Goal: Information Seeking & Learning: Learn about a topic

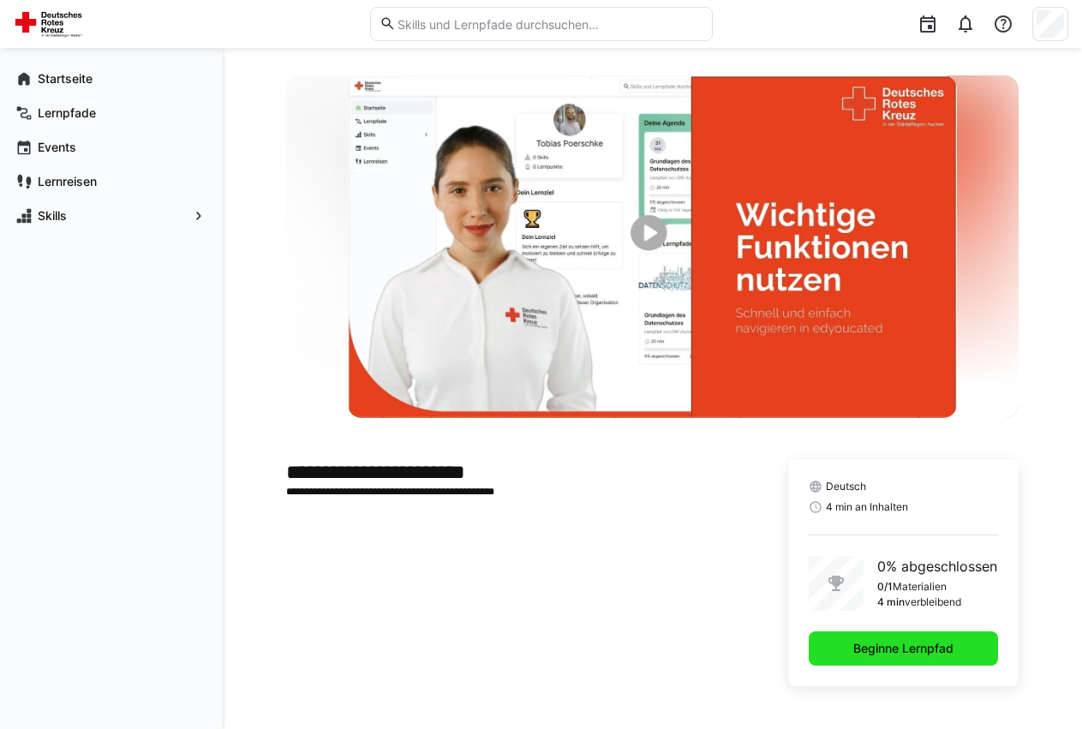
click at [889, 650] on span "Beginne Lernpfad" at bounding box center [903, 648] width 105 height 17
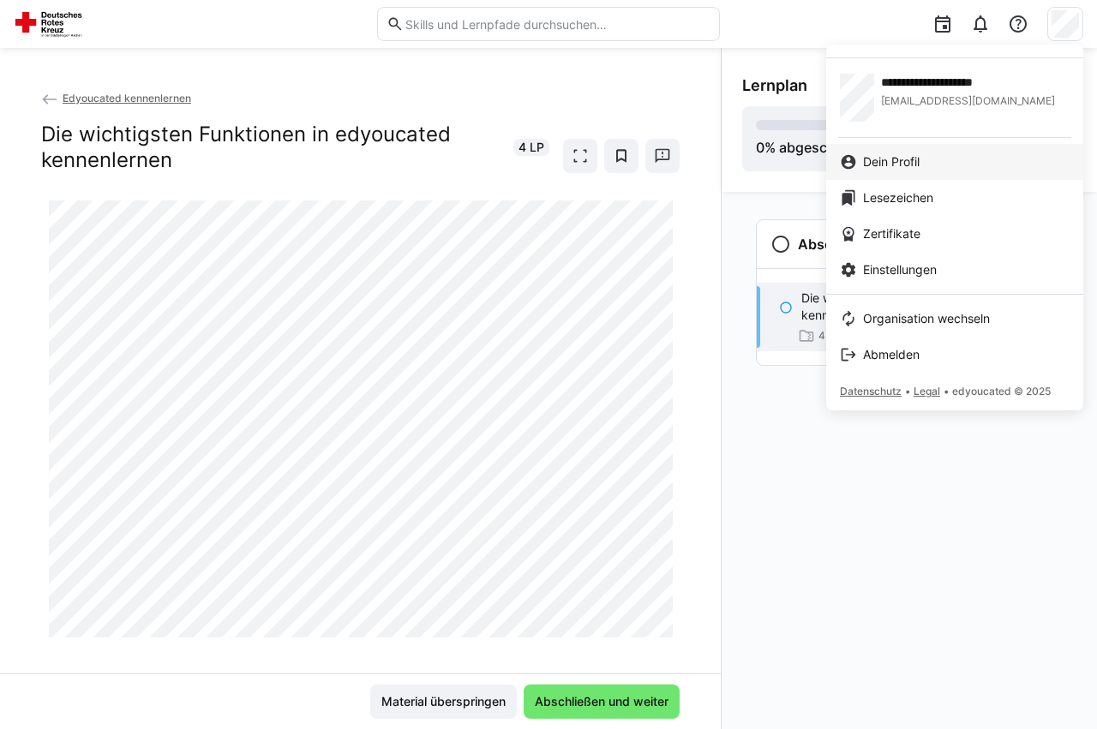
click at [890, 163] on span "Dein Profil" at bounding box center [891, 161] width 57 height 17
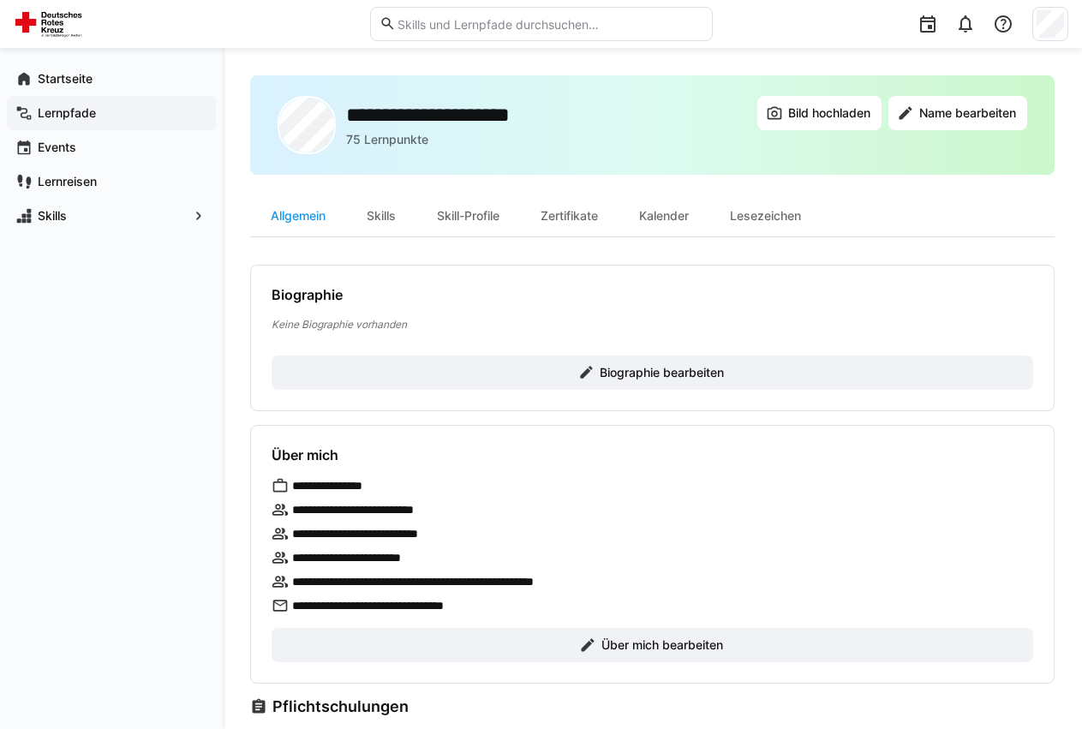
click at [0, 0] on app-navigation-label "Lernpfade" at bounding box center [0, 0] width 0 height 0
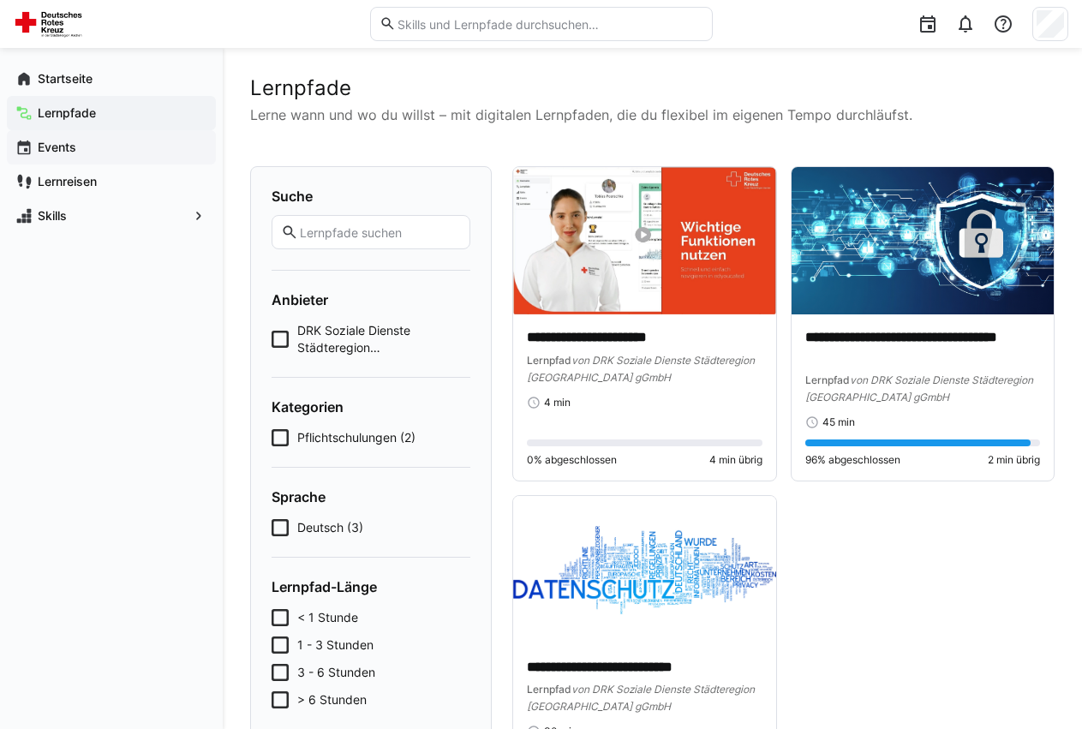
click at [0, 0] on app-navigation-label "Events" at bounding box center [0, 0] width 0 height 0
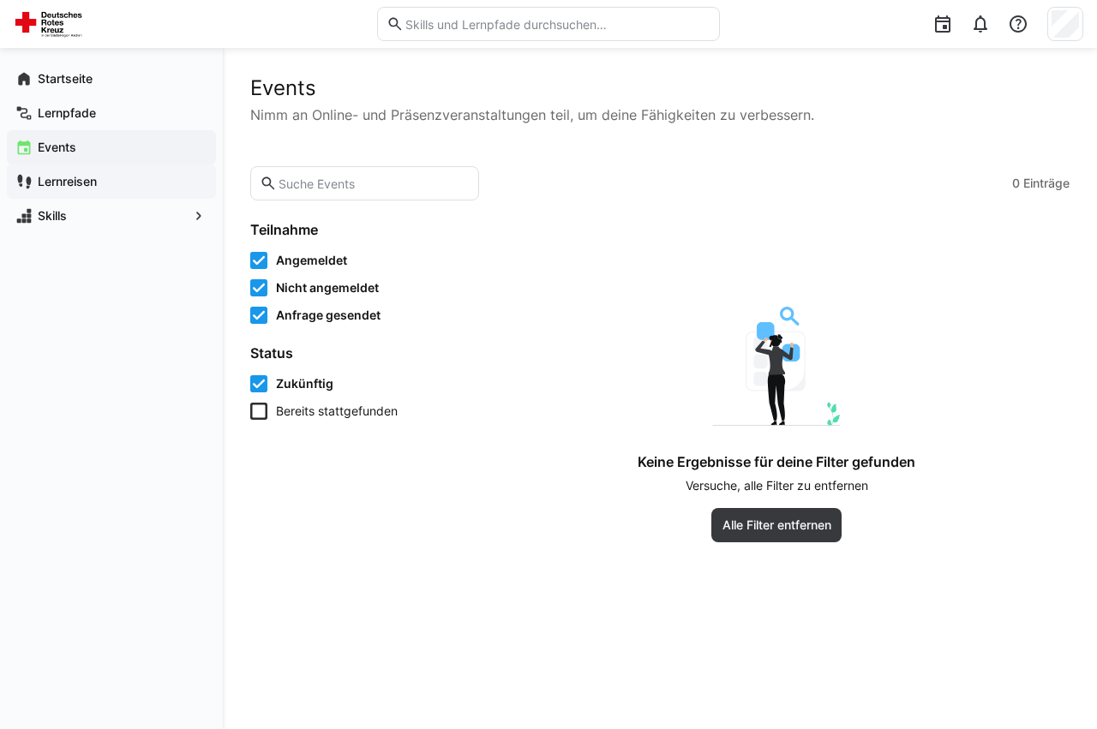
click at [0, 0] on app-navigation-label "Lernreisen" at bounding box center [0, 0] width 0 height 0
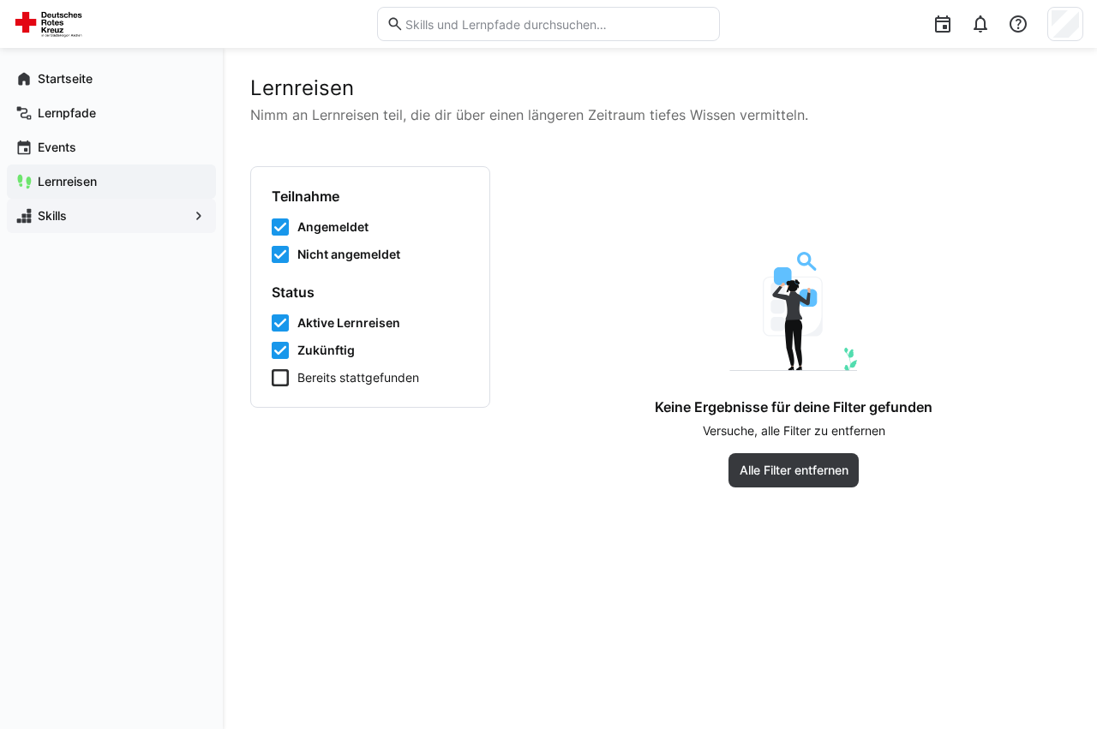
click at [0, 0] on app-navigation-label "Skills" at bounding box center [0, 0] width 0 height 0
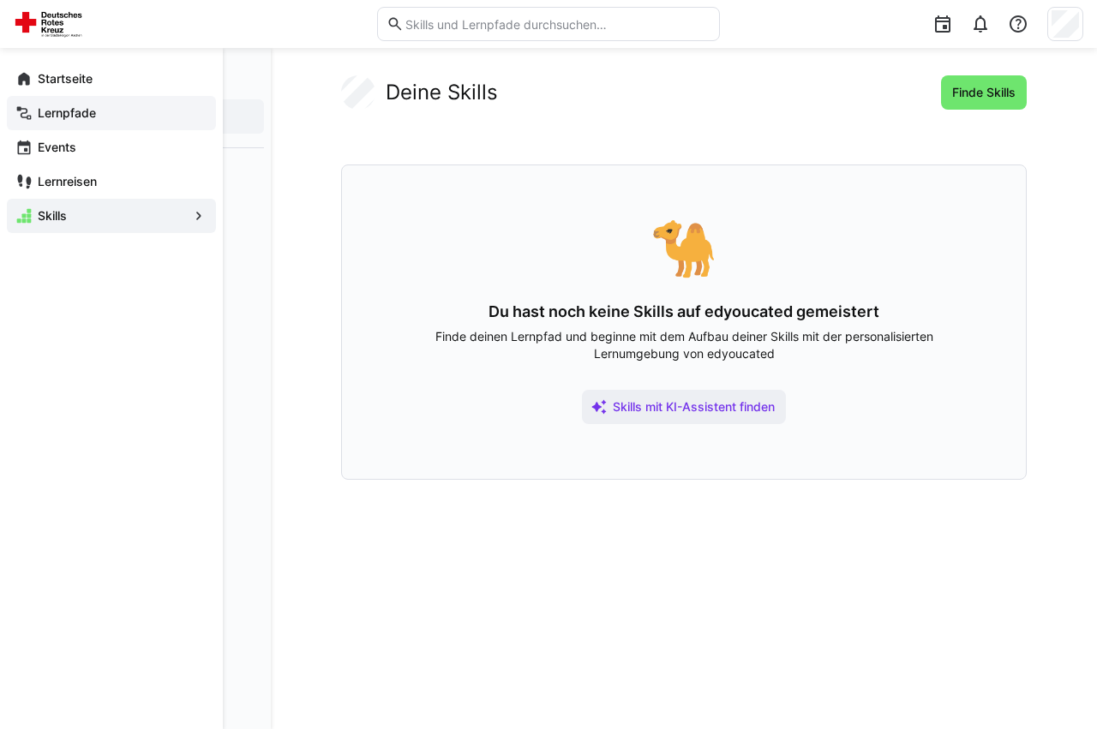
click at [0, 0] on app-navigation-label "Lernpfade" at bounding box center [0, 0] width 0 height 0
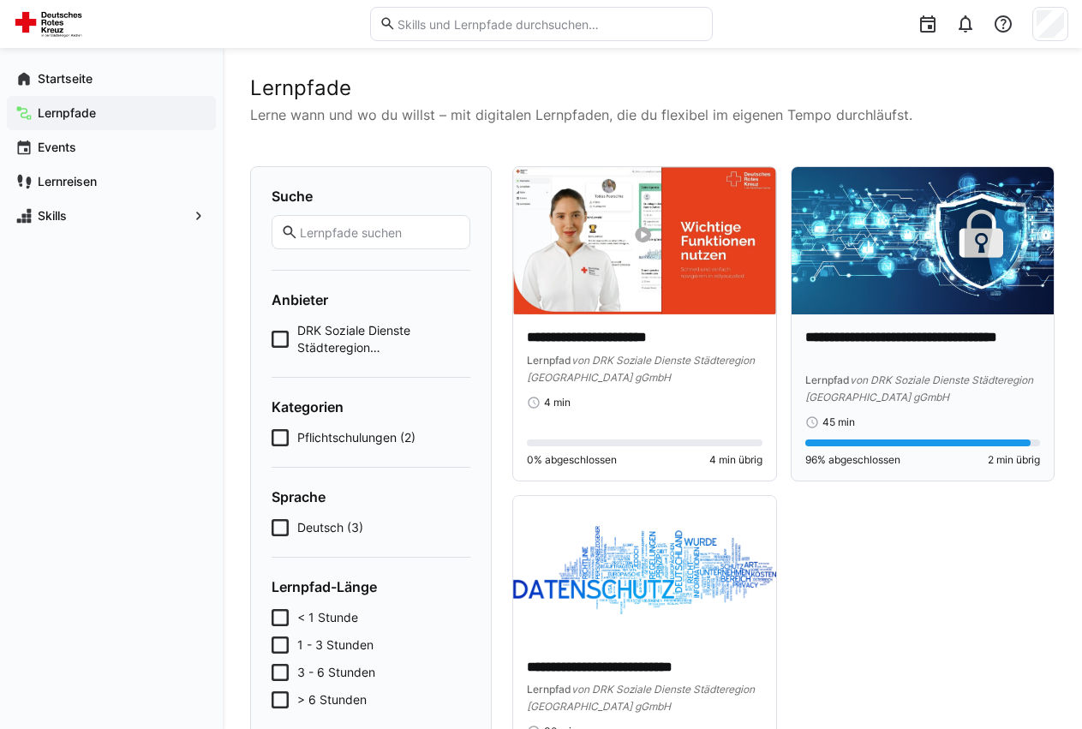
click at [972, 337] on p "**********" at bounding box center [924, 347] width 236 height 39
click at [0, 0] on app-navigation-label "Events" at bounding box center [0, 0] width 0 height 0
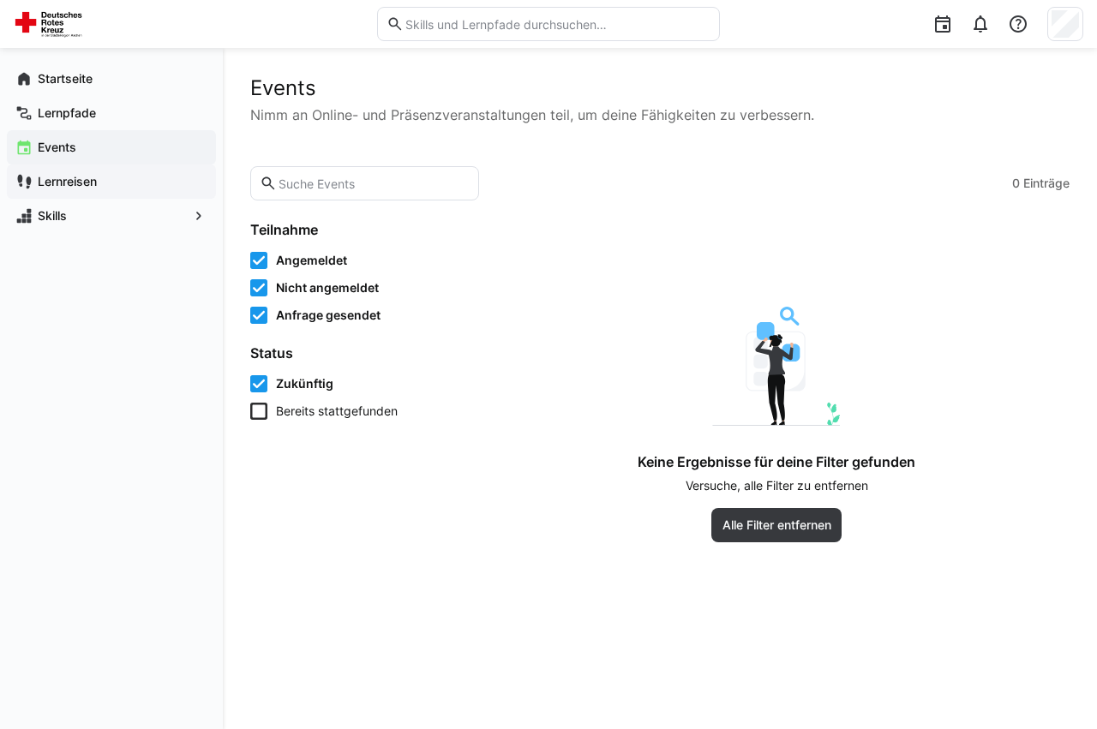
click at [0, 0] on app-navigation-label "Lernreisen" at bounding box center [0, 0] width 0 height 0
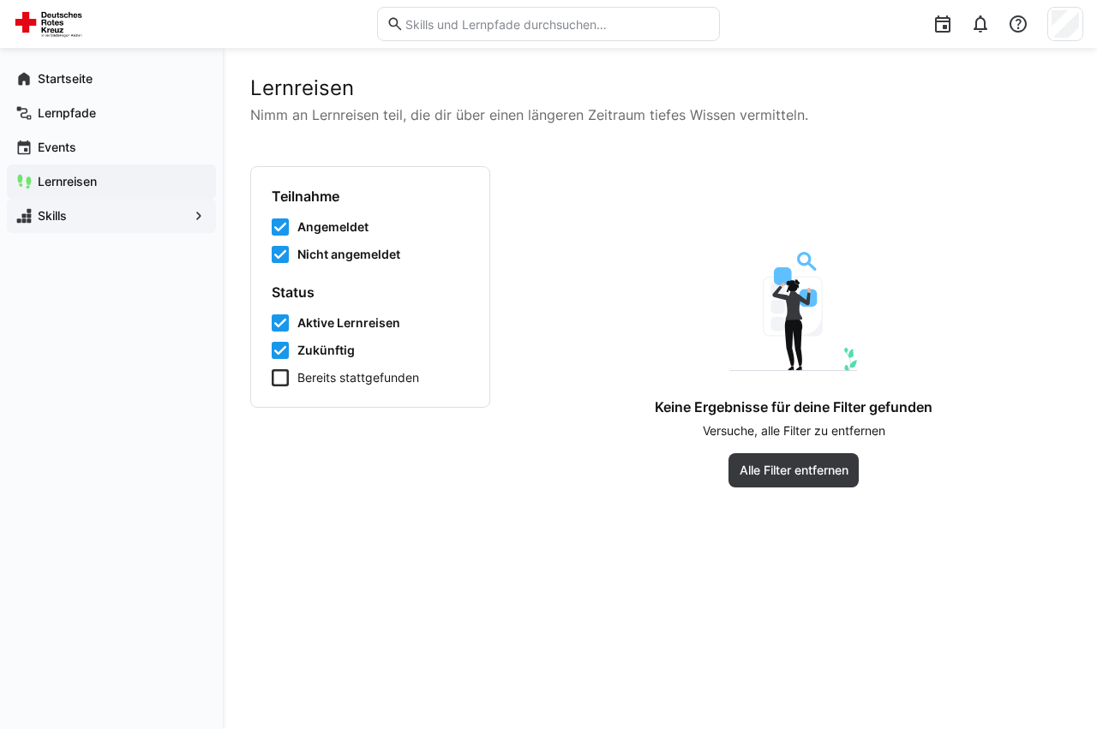
click at [0, 0] on app-navigation-label "Skills" at bounding box center [0, 0] width 0 height 0
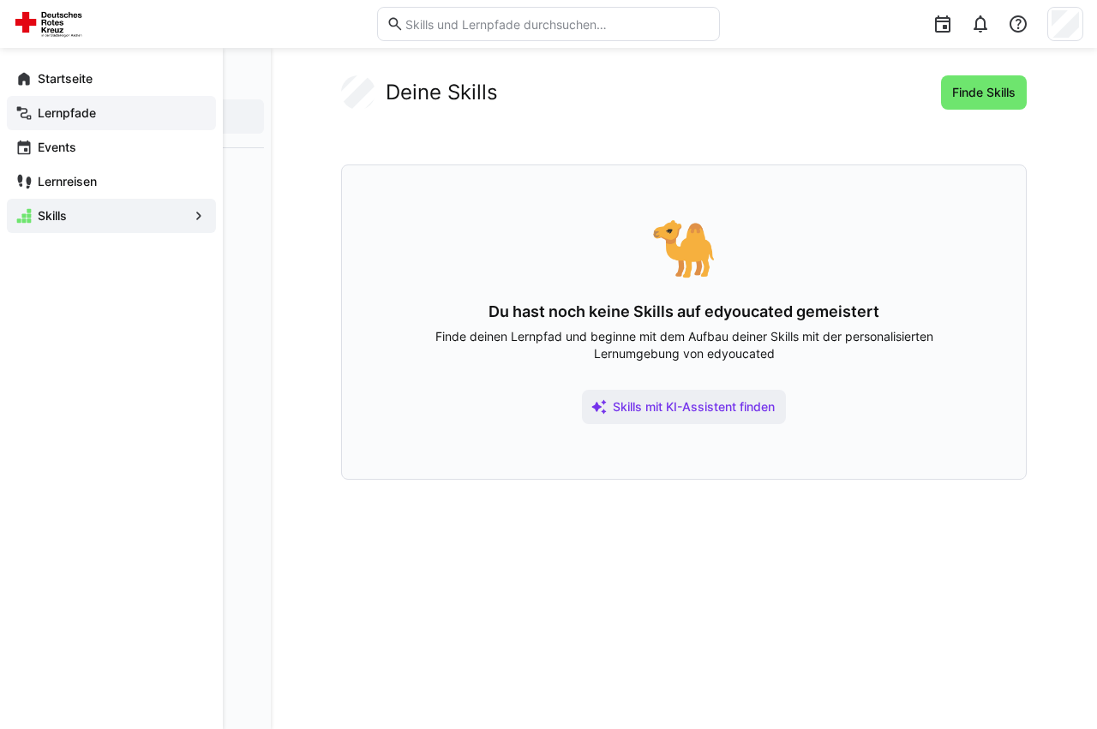
click at [0, 0] on app-navigation-label "Lernpfade" at bounding box center [0, 0] width 0 height 0
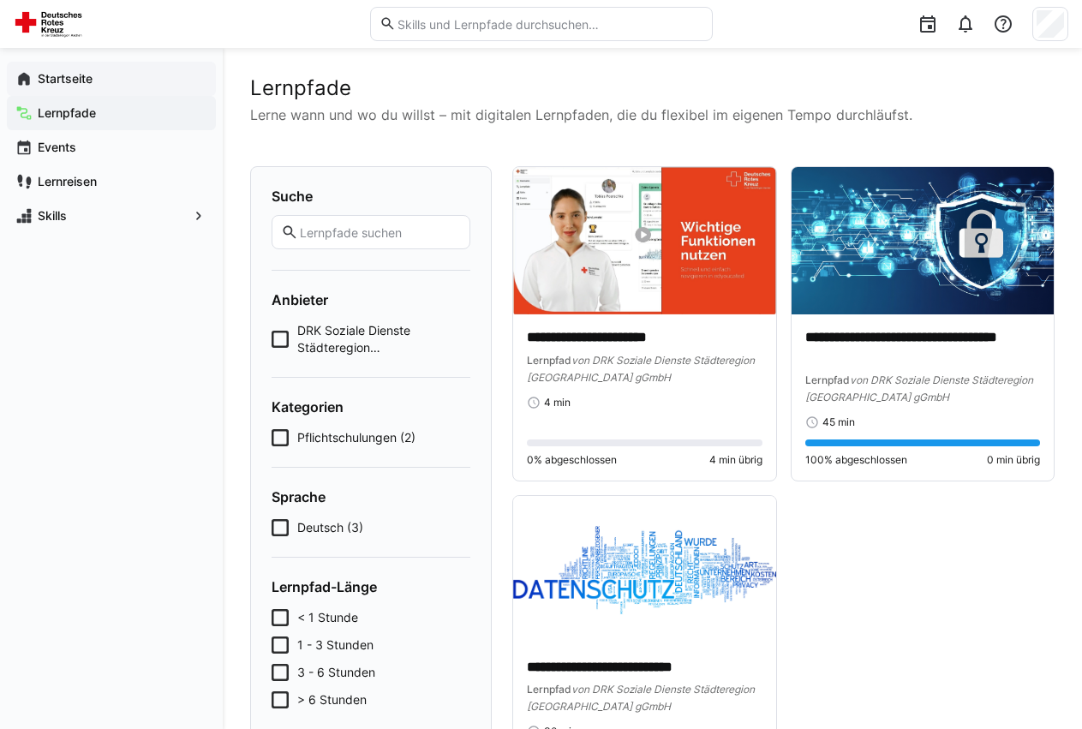
click at [0, 0] on app-navigation-label "Startseite" at bounding box center [0, 0] width 0 height 0
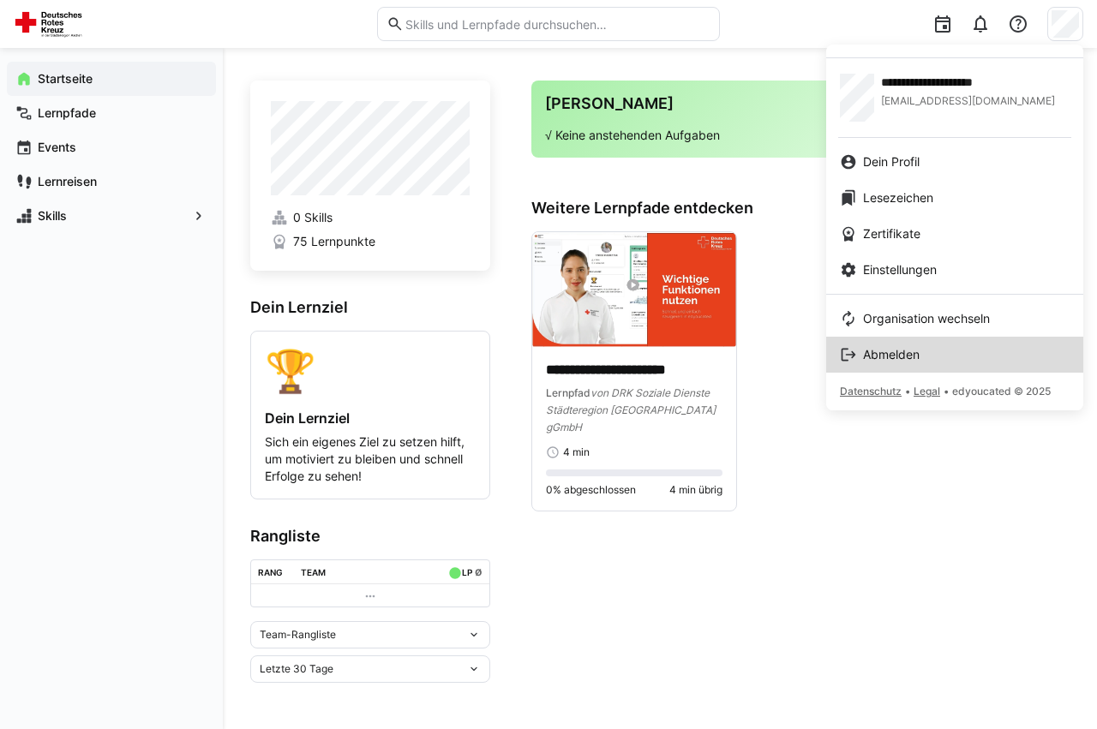
click at [878, 360] on span "Abmelden" at bounding box center [891, 354] width 57 height 17
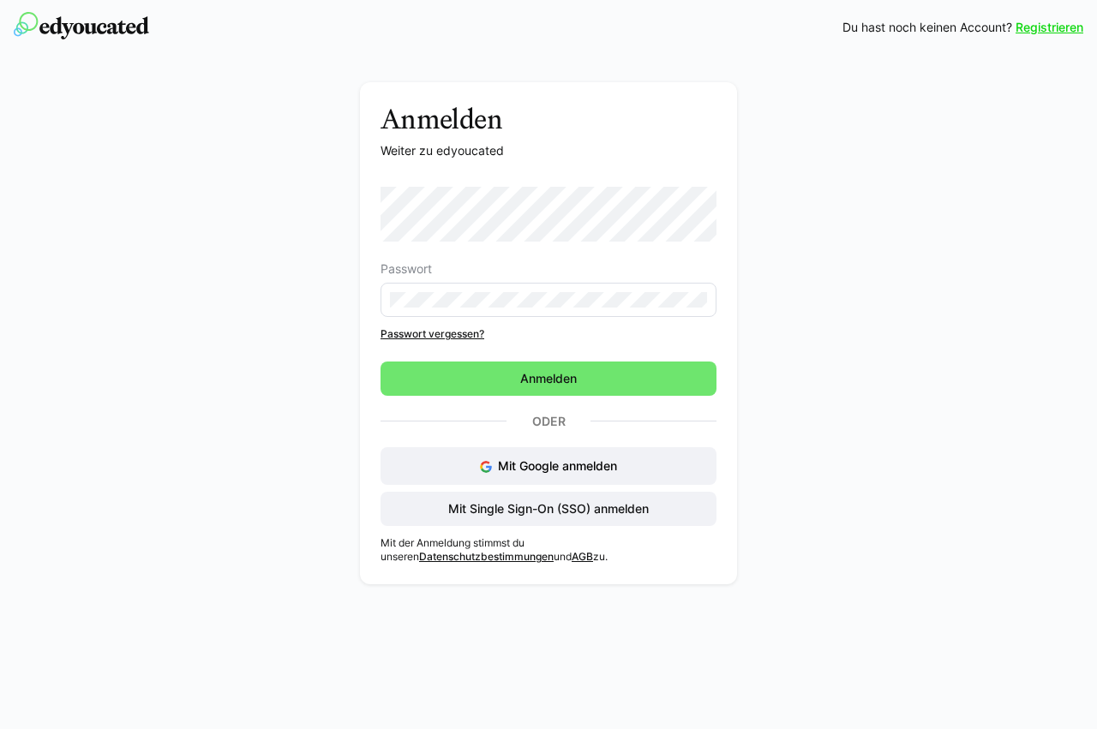
click at [427, 291] on eds-input at bounding box center [548, 300] width 336 height 34
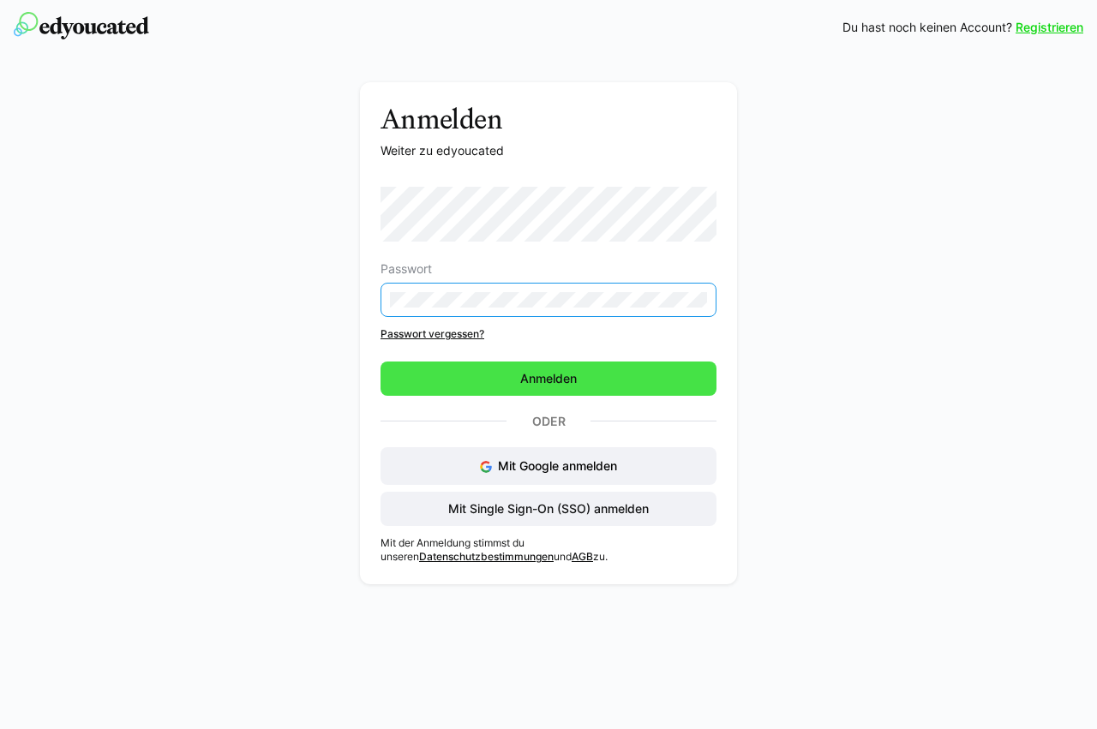
click at [493, 380] on span "Anmelden" at bounding box center [548, 379] width 336 height 34
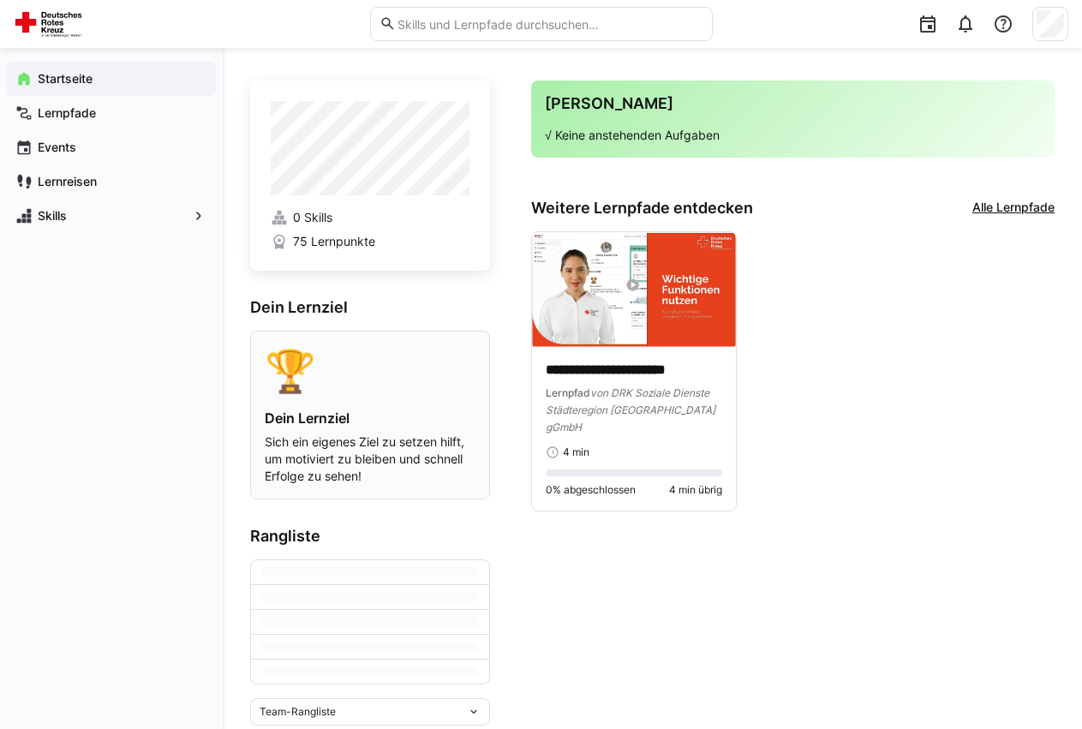
click at [333, 450] on p "Sich ein eigenes Ziel zu setzen hilft, um motiviert zu bleiben und schnell Erfo…" at bounding box center [370, 459] width 211 height 51
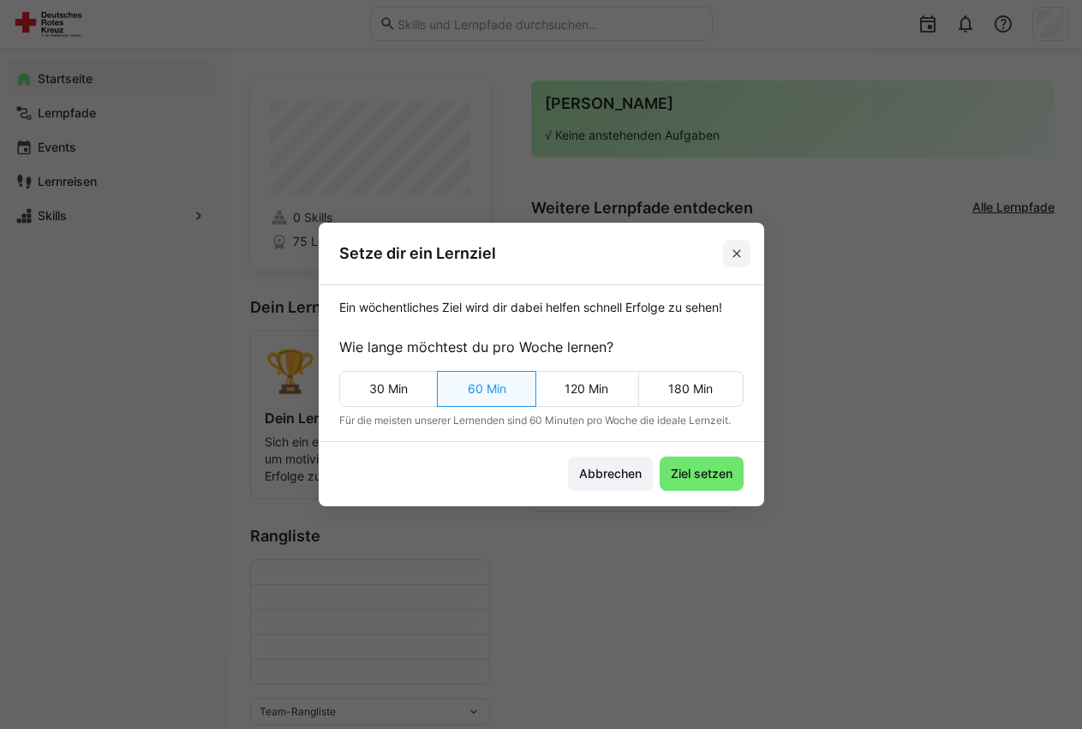
click at [744, 255] on eds-icon at bounding box center [737, 254] width 14 height 14
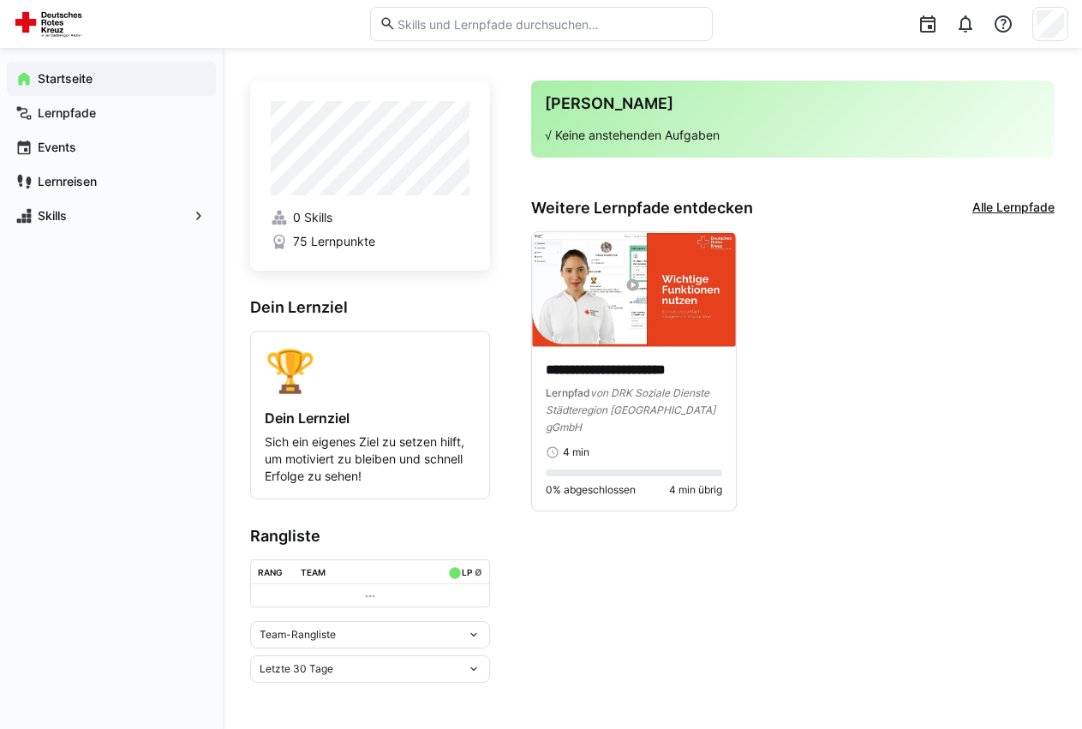
click at [989, 213] on link "Alle Lernpfade" at bounding box center [1014, 208] width 82 height 19
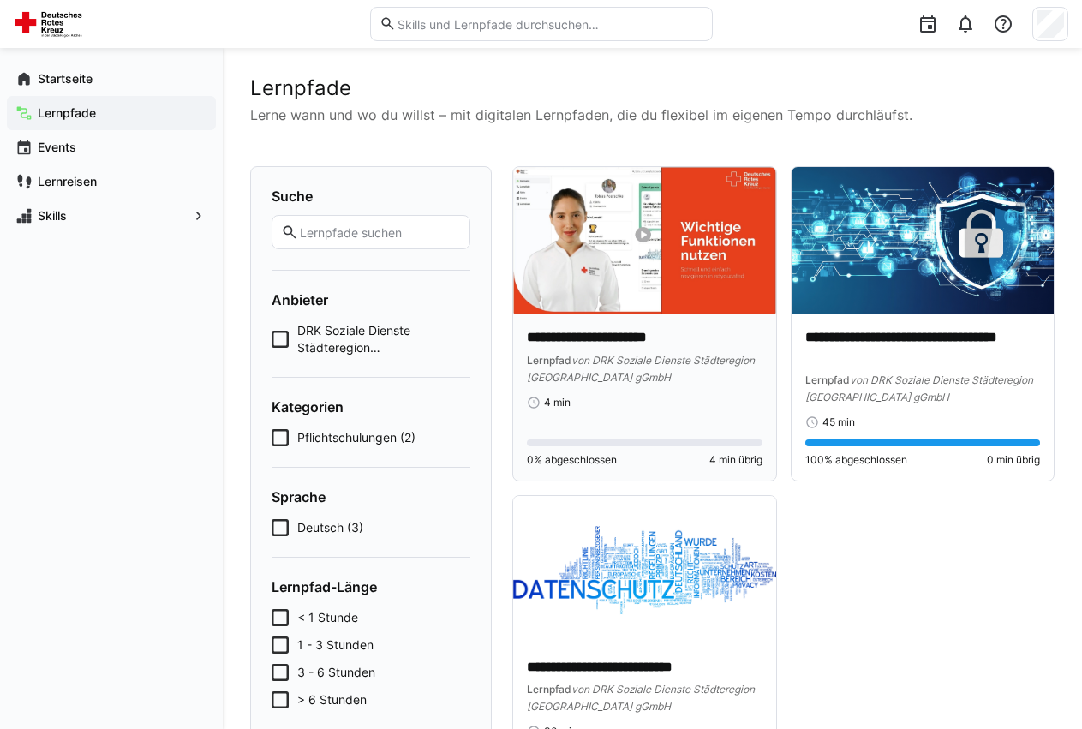
click at [650, 268] on img at bounding box center [644, 240] width 263 height 147
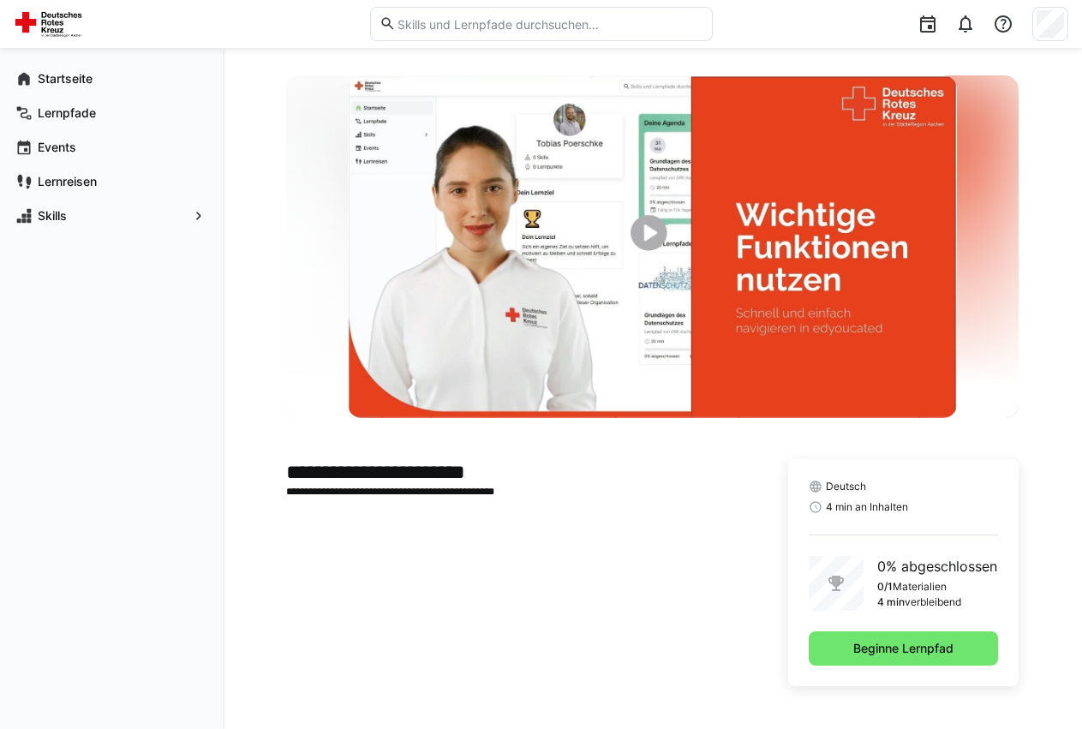
click at [676, 228] on img at bounding box center [652, 246] width 609 height 343
click at [655, 237] on img at bounding box center [652, 246] width 609 height 343
click at [876, 654] on span "Beginne Lernpfad" at bounding box center [903, 648] width 105 height 17
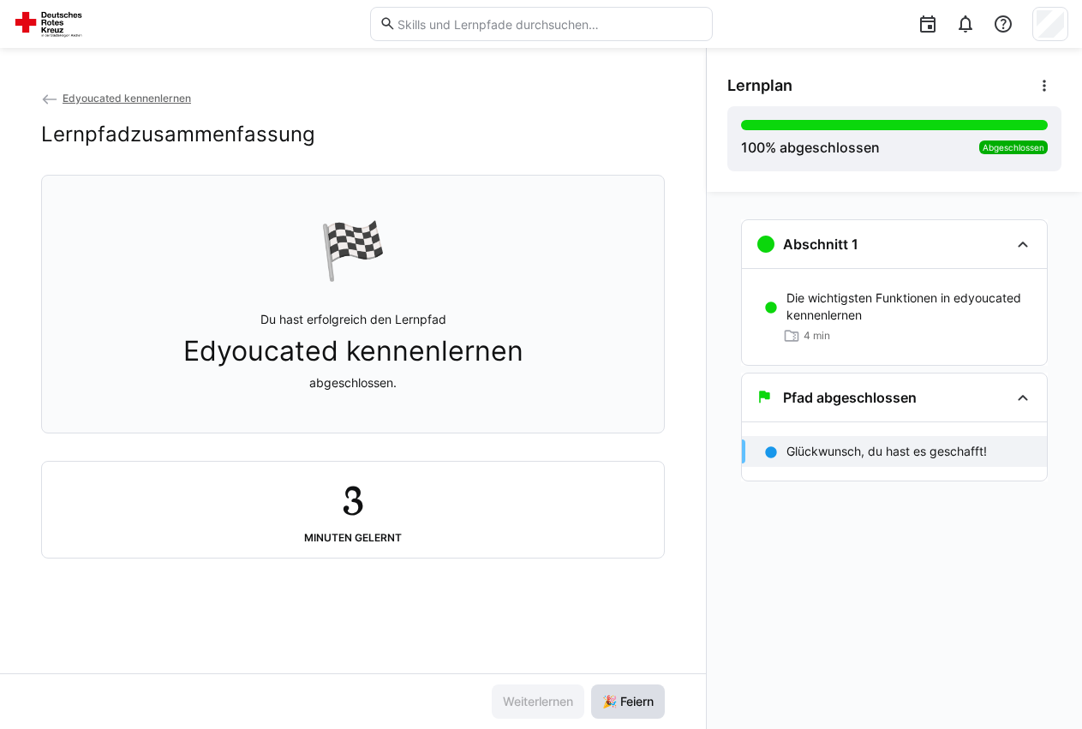
click at [623, 704] on span "🎉 Feiern" at bounding box center [628, 701] width 57 height 17
click at [1015, 142] on span "Abgeschlossen" at bounding box center [1014, 147] width 62 height 10
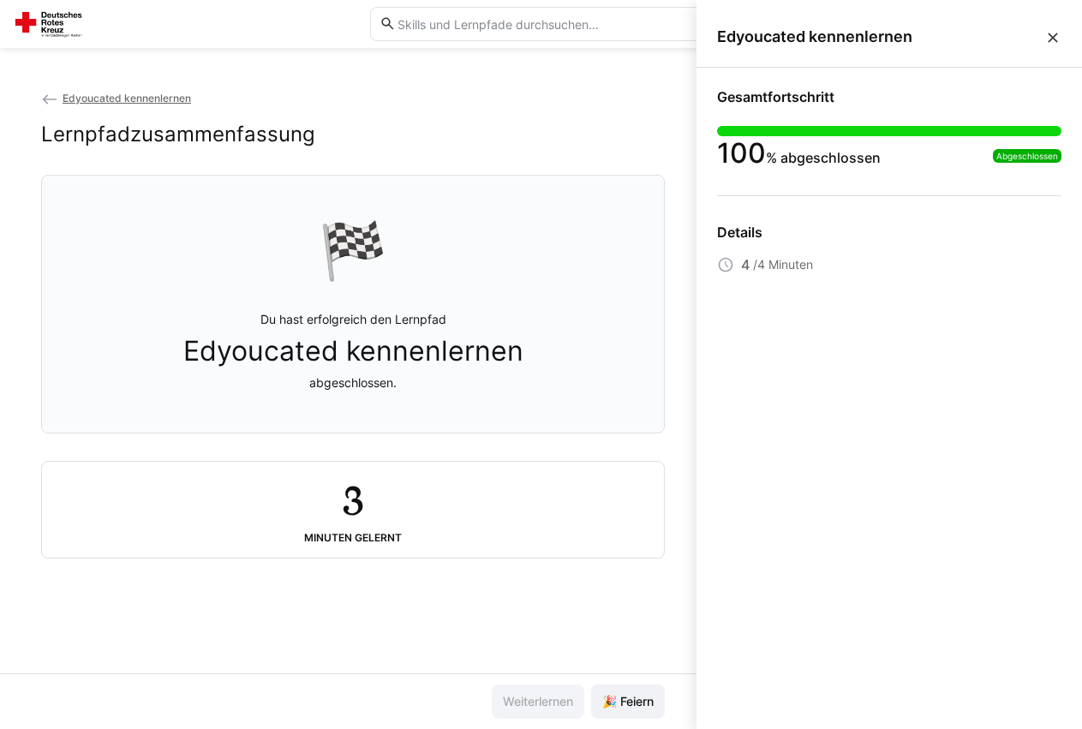
click at [1002, 155] on span "Abgeschlossen" at bounding box center [1028, 156] width 62 height 10
click at [916, 254] on app-status-sidebar-progress-details "Details 4 /4 Minuten" at bounding box center [889, 249] width 344 height 51
click at [1062, 155] on div "Gesamtfortschritt 100 % abgeschlossen Abgeschlossen Details 4 /4 Minuten" at bounding box center [890, 182] width 386 height 228
click at [1051, 154] on span "Abgeschlossen" at bounding box center [1028, 156] width 62 height 10
click at [1060, 38] on eds-icon at bounding box center [1053, 37] width 17 height 17
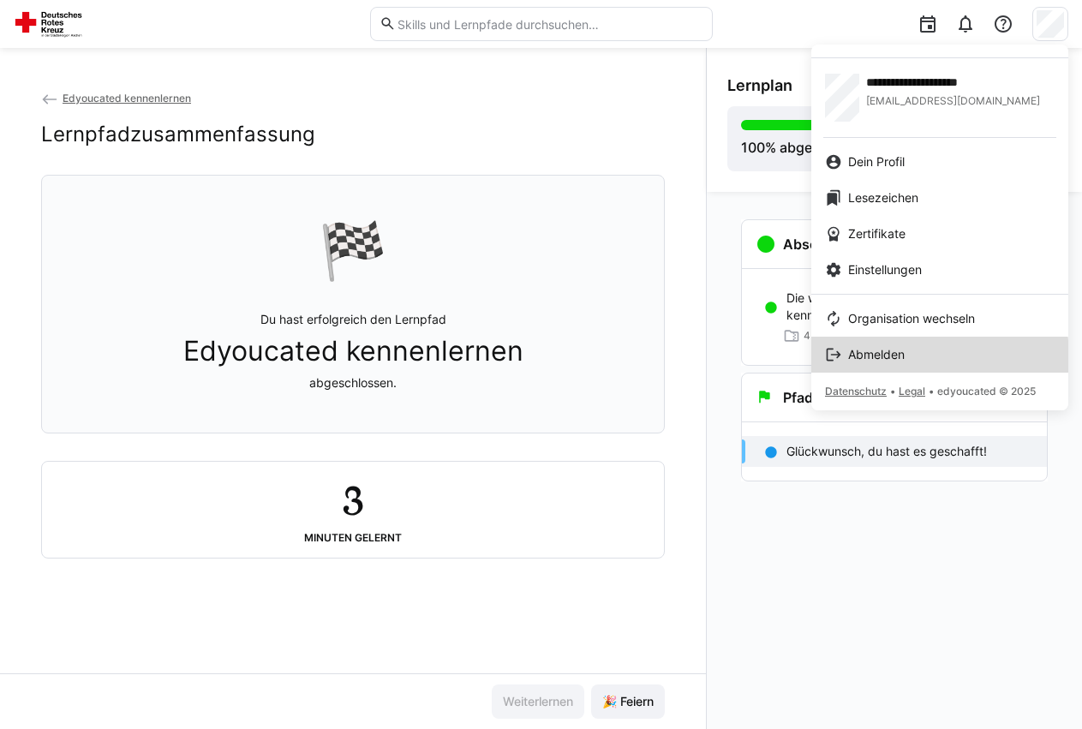
click at [889, 358] on span "Abmelden" at bounding box center [876, 354] width 57 height 17
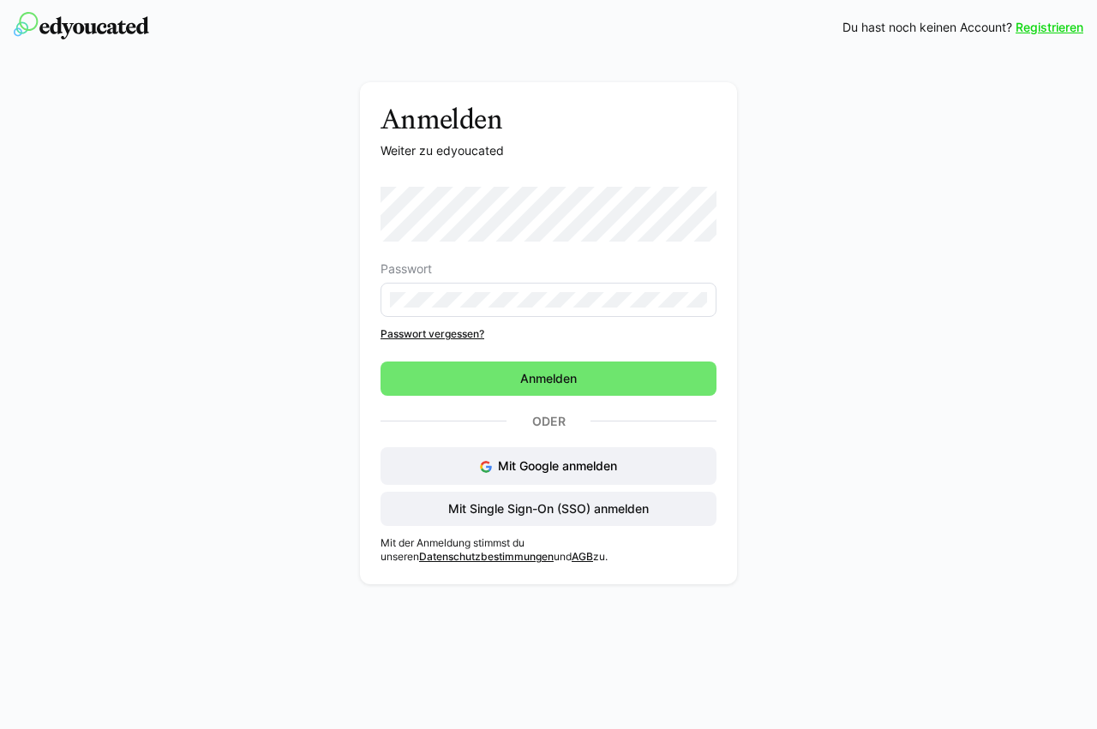
click at [565, 314] on eds-input at bounding box center [548, 300] width 336 height 34
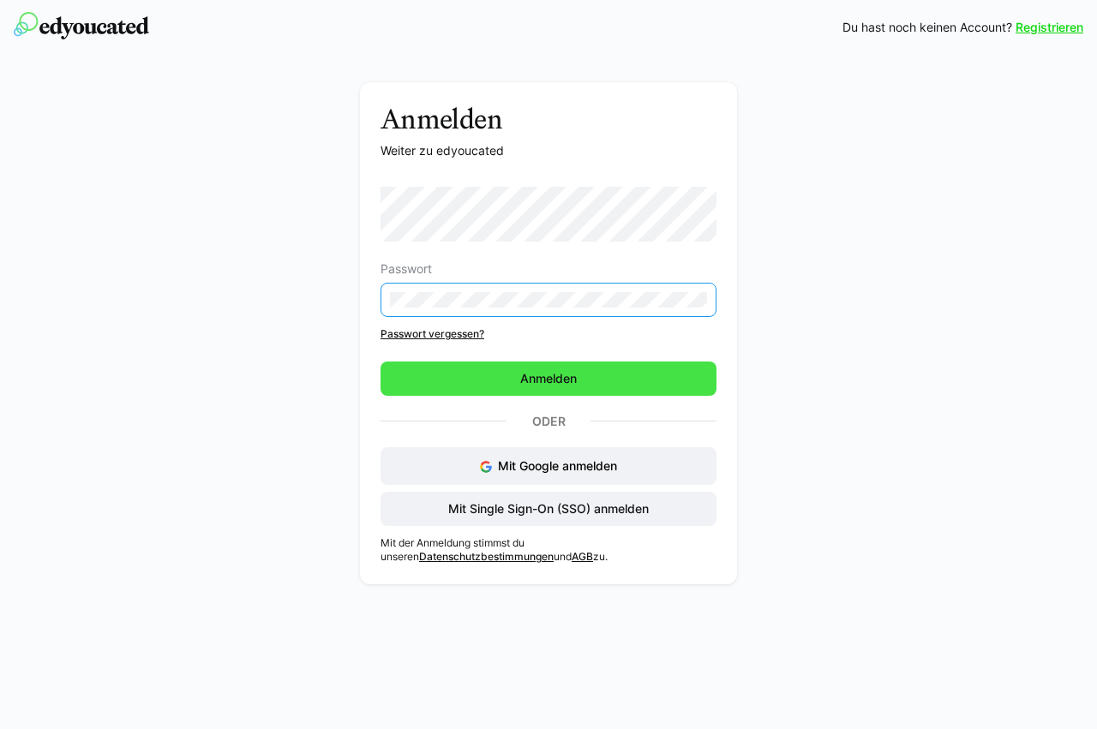
click at [488, 385] on span "Anmelden" at bounding box center [548, 379] width 336 height 34
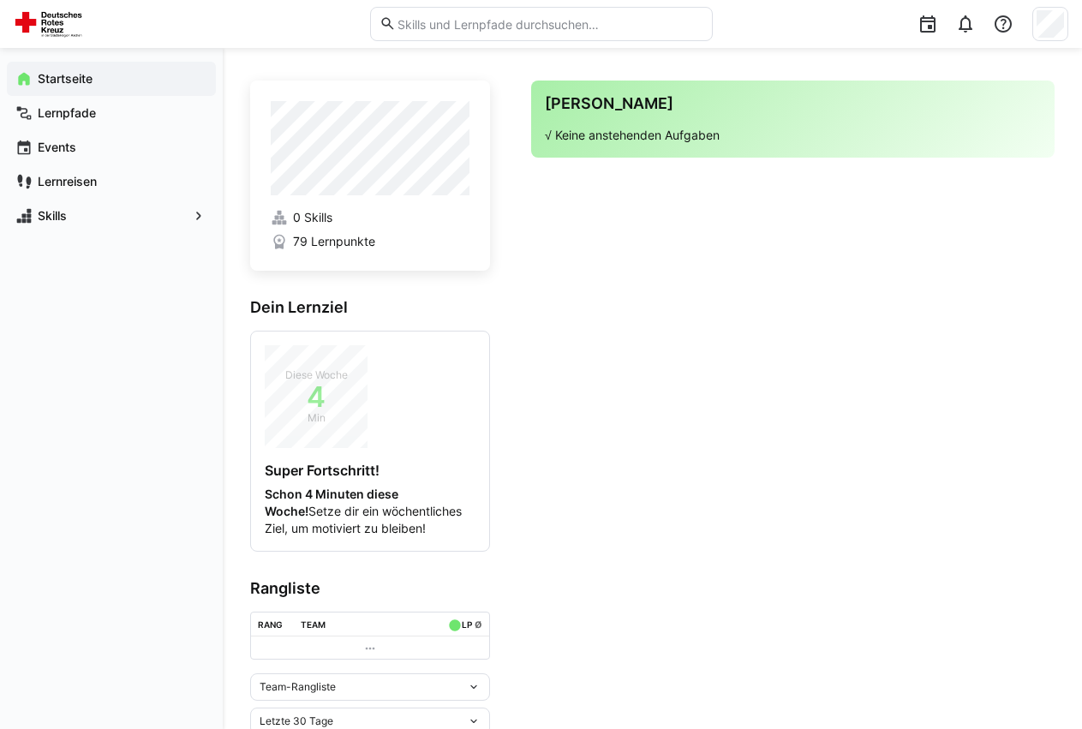
click at [602, 129] on p "√ Keine anstehenden Aufgaben" at bounding box center [793, 135] width 496 height 17
click at [51, 122] on span "Lernpfade" at bounding box center [121, 113] width 172 height 17
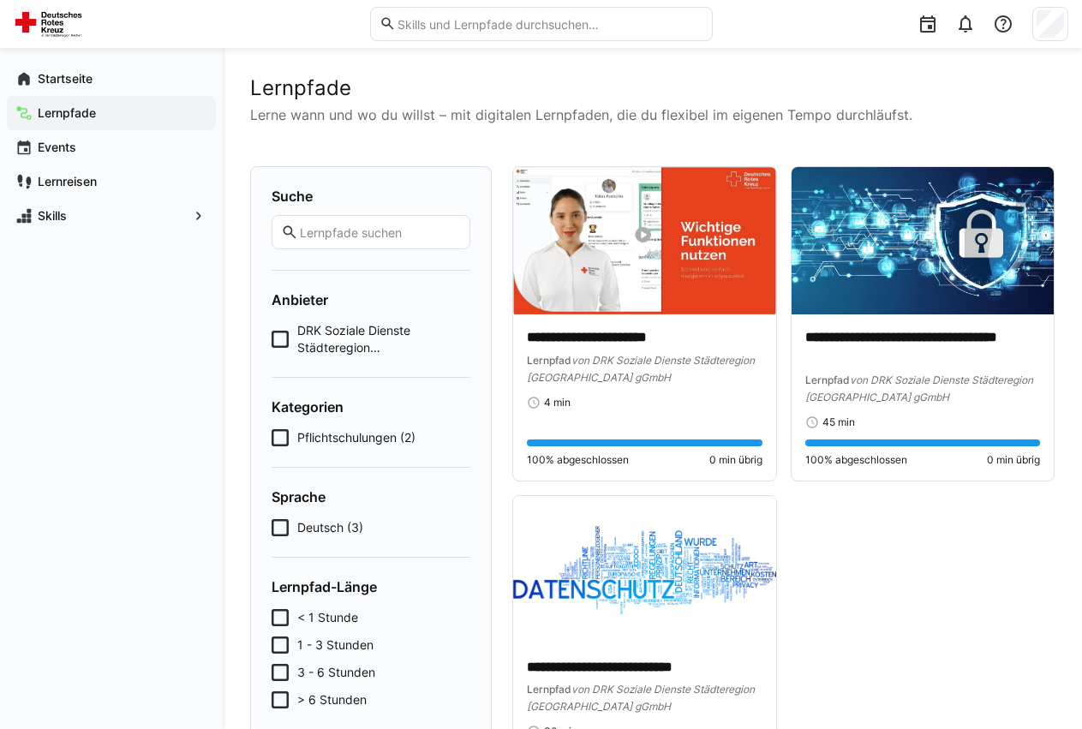
click at [913, 653] on app-cards-list "**********" at bounding box center [783, 478] width 542 height 625
click at [1036, 27] on div at bounding box center [1051, 24] width 36 height 34
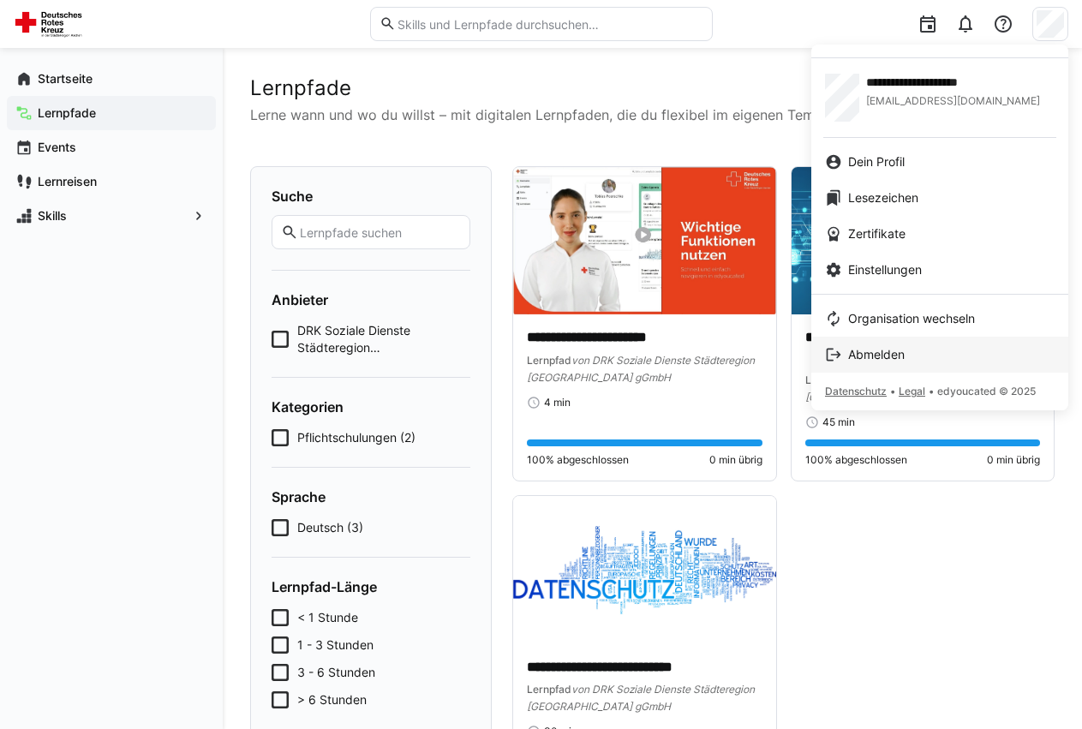
click at [875, 359] on span "Abmelden" at bounding box center [876, 354] width 57 height 17
